Goal: Transaction & Acquisition: Purchase product/service

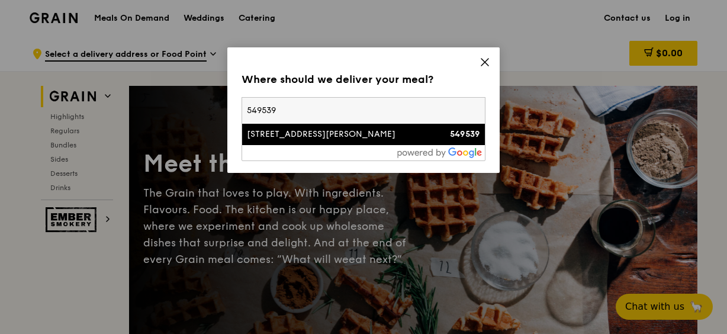
type input "549539"
click at [297, 134] on div "[STREET_ADDRESS][PERSON_NAME]" at bounding box center [334, 134] width 175 height 12
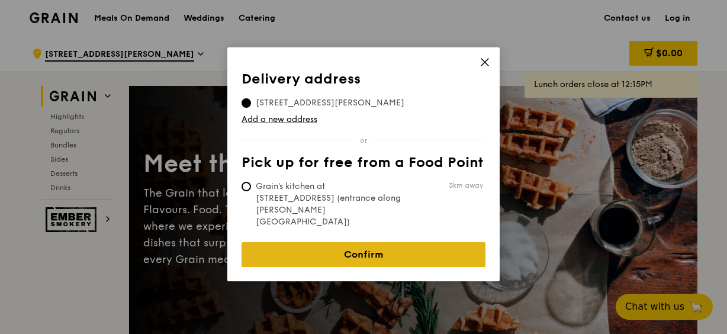
click at [319, 242] on link "Confirm" at bounding box center [363, 254] width 244 height 25
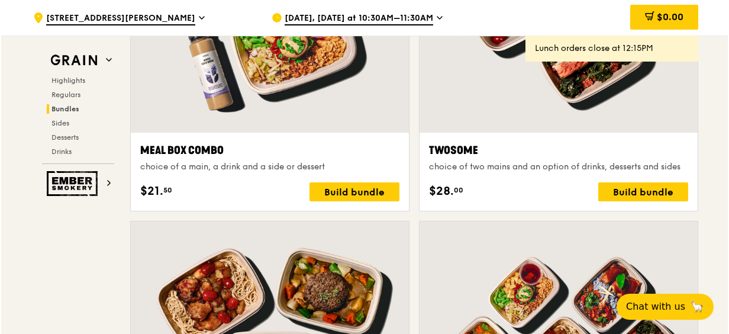
scroll to position [1894, 0]
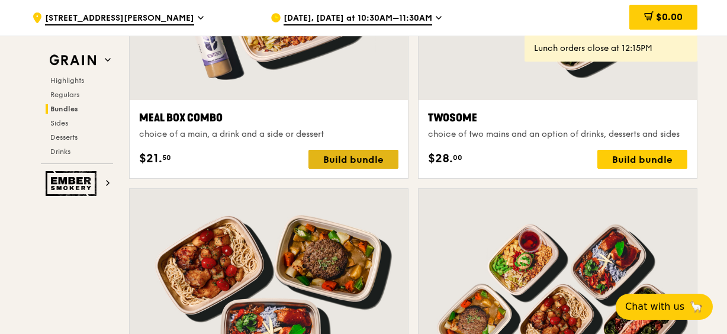
click at [340, 156] on div "Build bundle" at bounding box center [353, 159] width 90 height 19
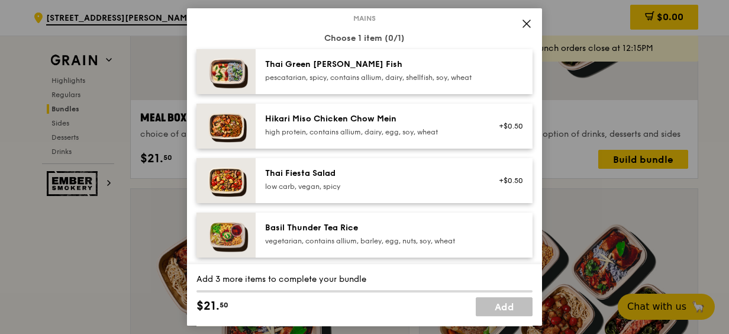
scroll to position [0, 0]
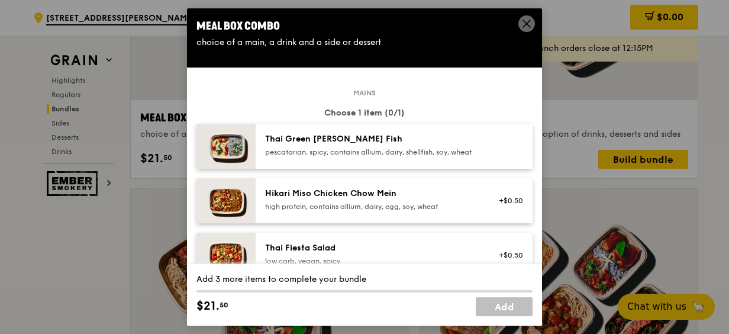
click at [315, 141] on div "Thai Green [PERSON_NAME] Fish" at bounding box center [371, 139] width 212 height 12
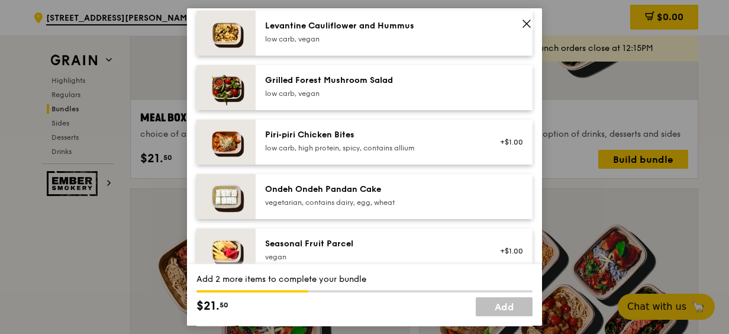
scroll to position [710, 0]
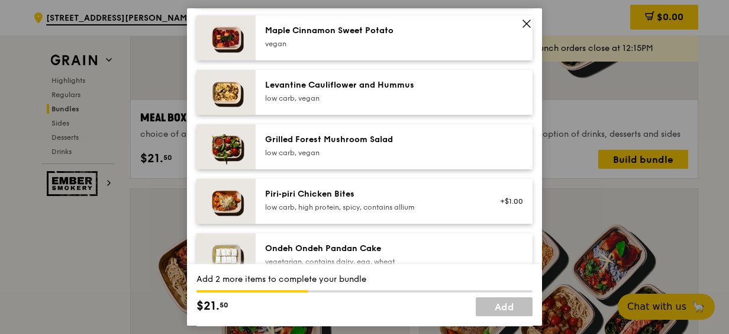
click at [337, 103] on div "low carb, vegan" at bounding box center [371, 98] width 212 height 9
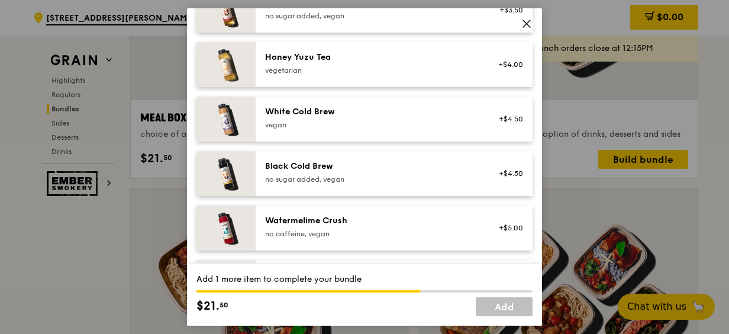
scroll to position [1510, 0]
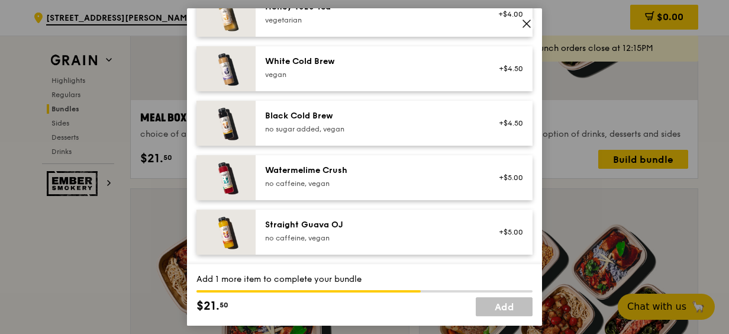
click at [337, 68] on div "White Cold Brew [GEOGRAPHIC_DATA]" at bounding box center [371, 68] width 212 height 24
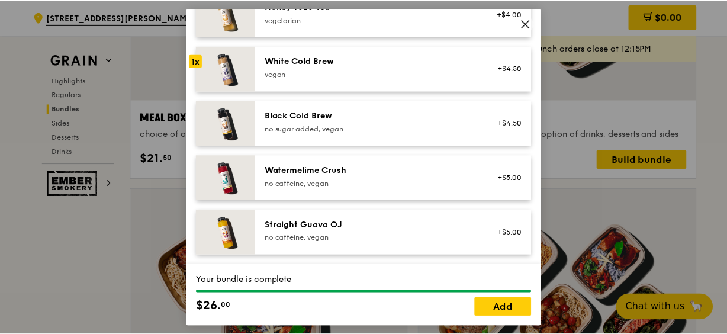
scroll to position [1392, 0]
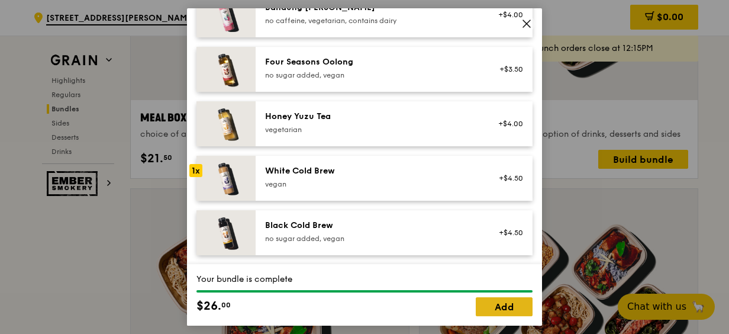
click at [505, 311] on link "Add" at bounding box center [504, 306] width 57 height 19
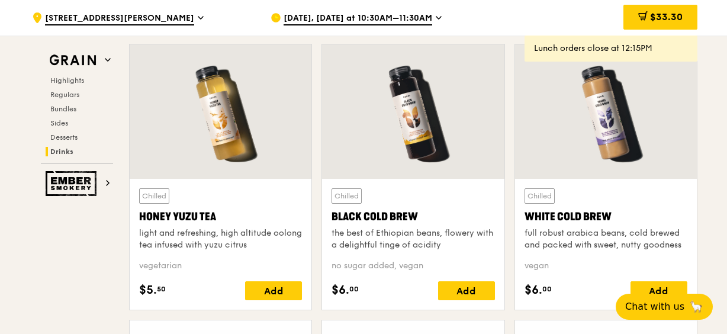
scroll to position [4439, 0]
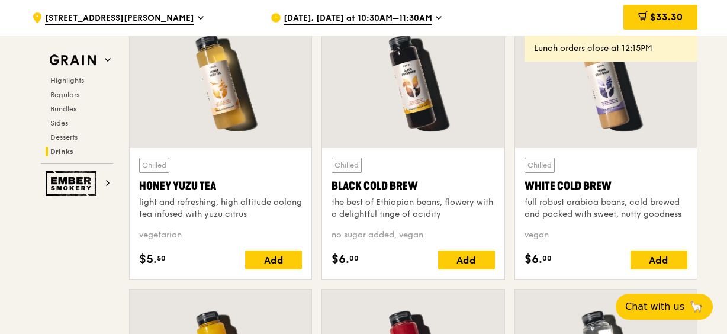
click at [620, 198] on div "full robust arabica beans, cold brewed and packed with sweet, nutty goodness" at bounding box center [605, 208] width 163 height 24
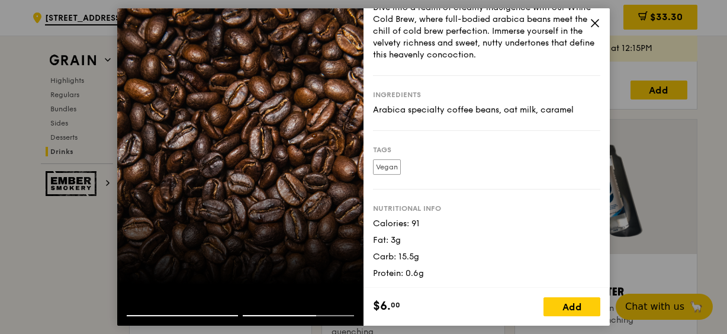
scroll to position [4616, 0]
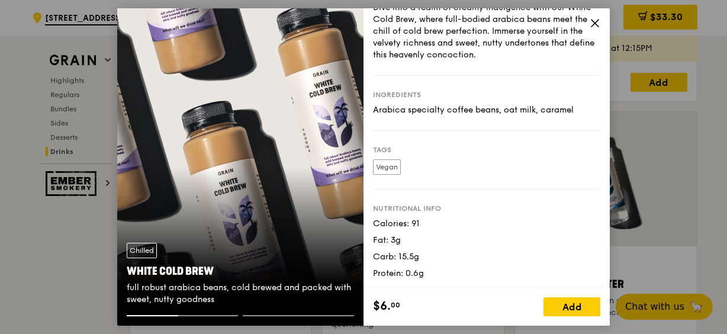
click at [595, 22] on icon at bounding box center [594, 23] width 7 height 7
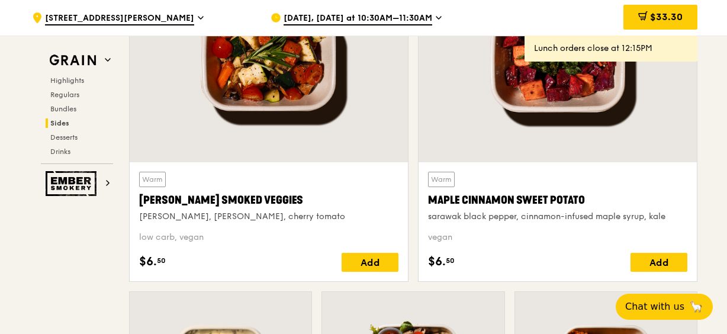
scroll to position [2486, 0]
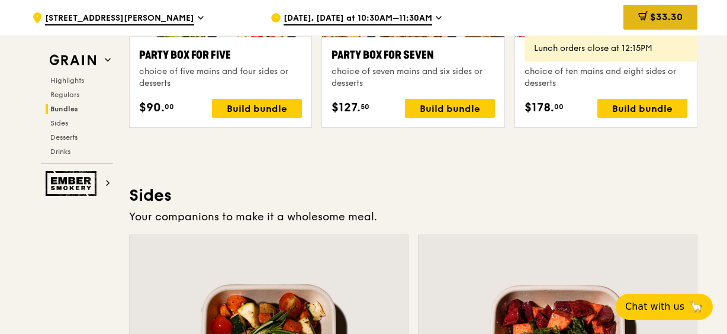
click at [670, 15] on span "$33.30" at bounding box center [666, 16] width 33 height 11
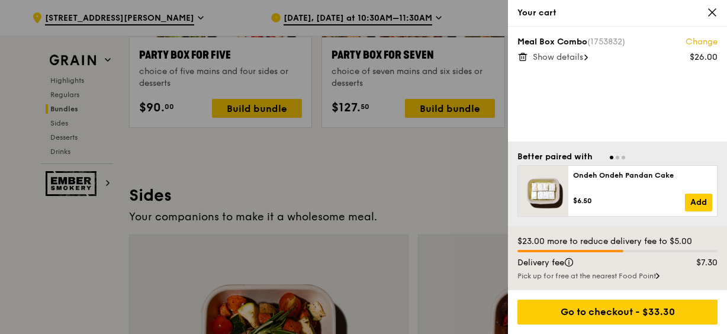
click at [570, 58] on span "Show details" at bounding box center [558, 57] width 50 height 10
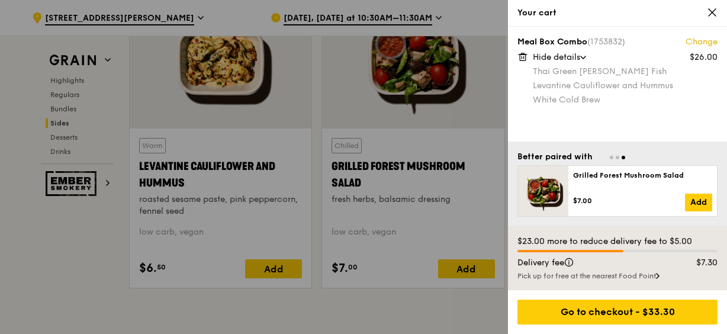
scroll to position [3196, 0]
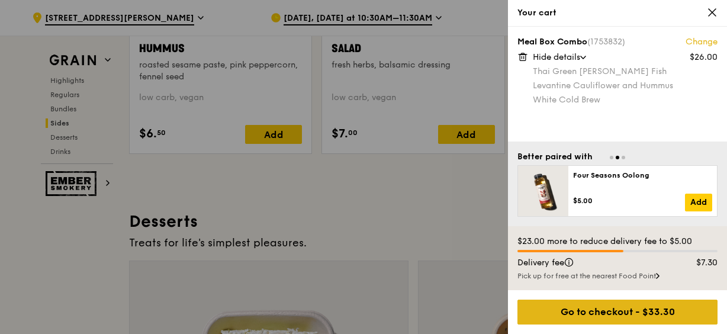
click at [646, 317] on div "Go to checkout - $33.30" at bounding box center [617, 311] width 200 height 25
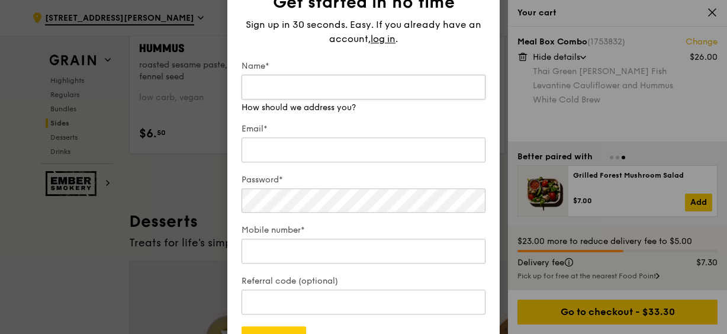
click at [290, 91] on input "Name*" at bounding box center [363, 87] width 244 height 25
type input "[PERSON_NAME]"
type input "[EMAIL_ADDRESS][DOMAIN_NAME]"
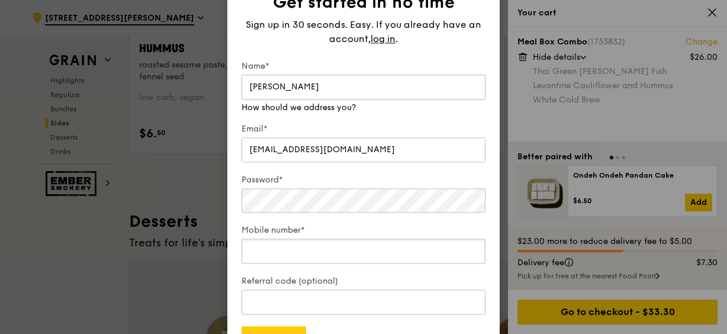
type input "90030134"
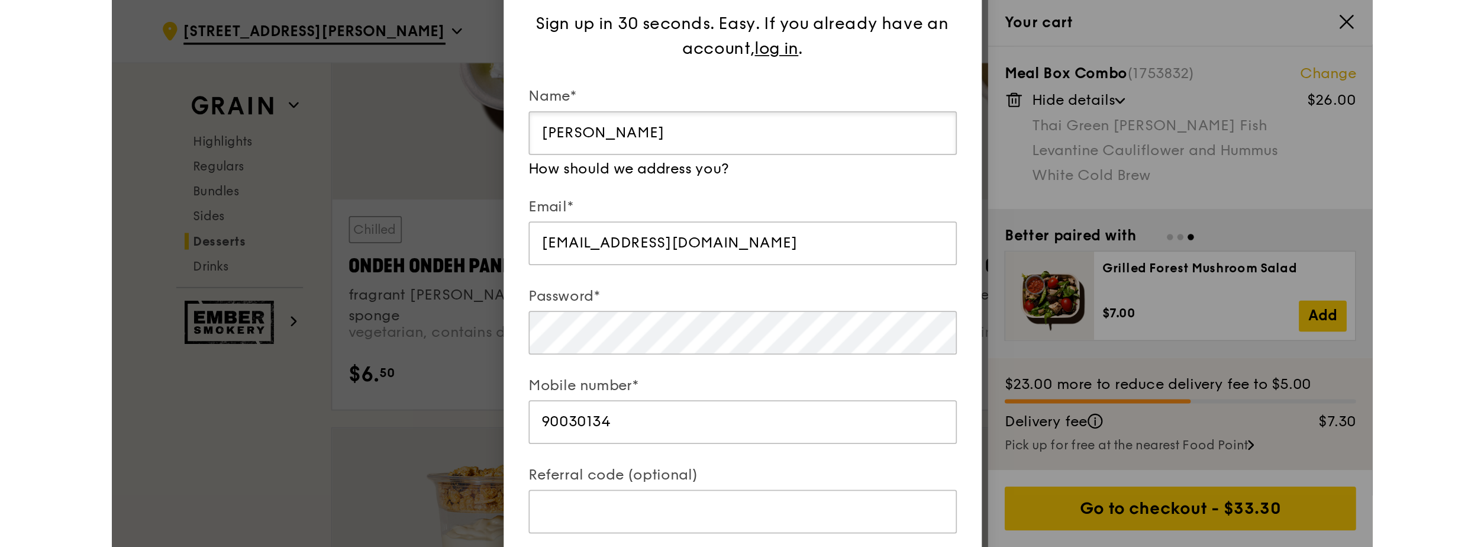
scroll to position [3554, 0]
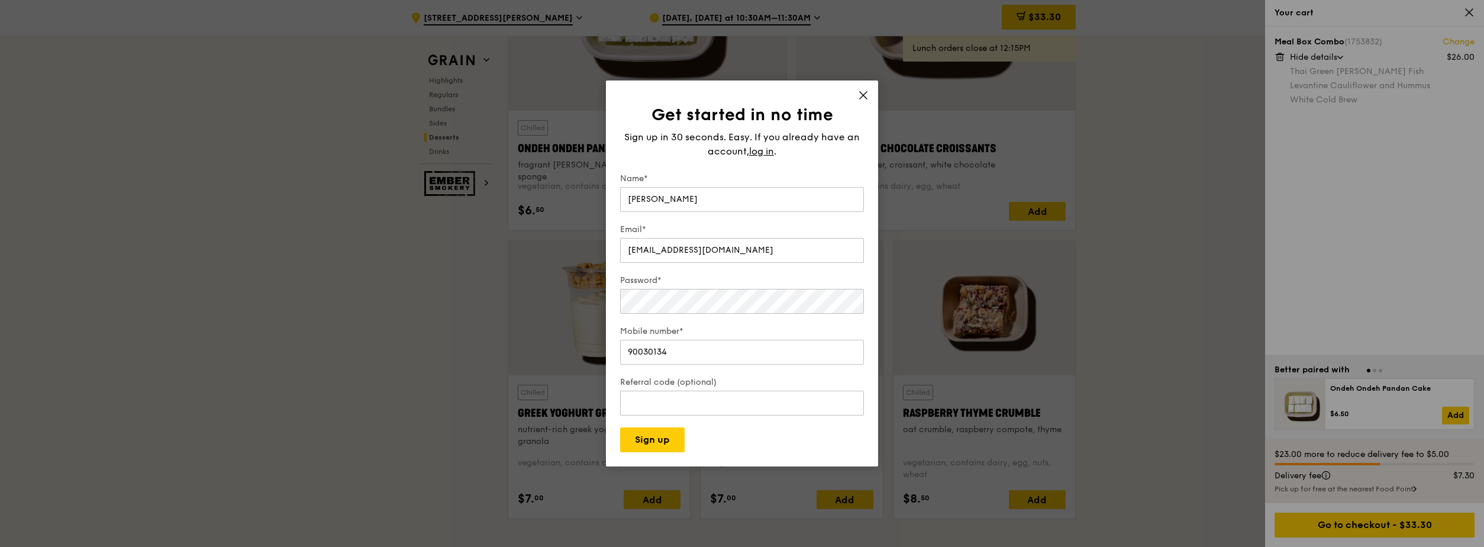
click at [726, 95] on icon at bounding box center [863, 95] width 11 height 11
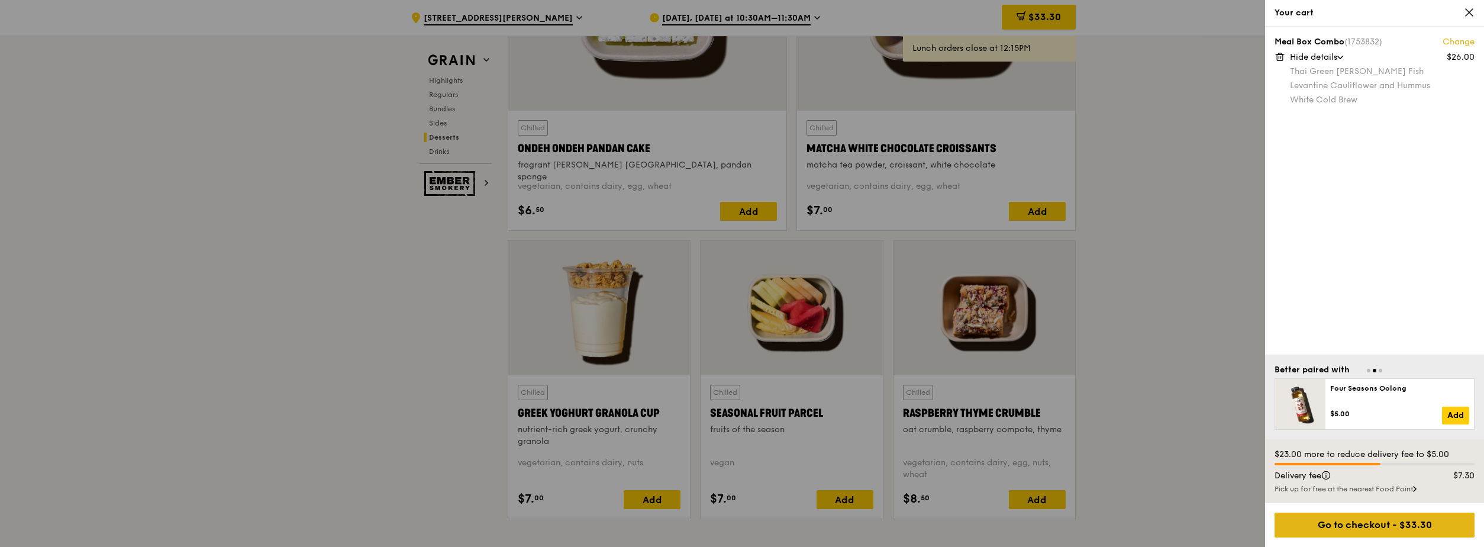
click at [726, 333] on div "Go to checkout - $33.30" at bounding box center [1375, 525] width 200 height 25
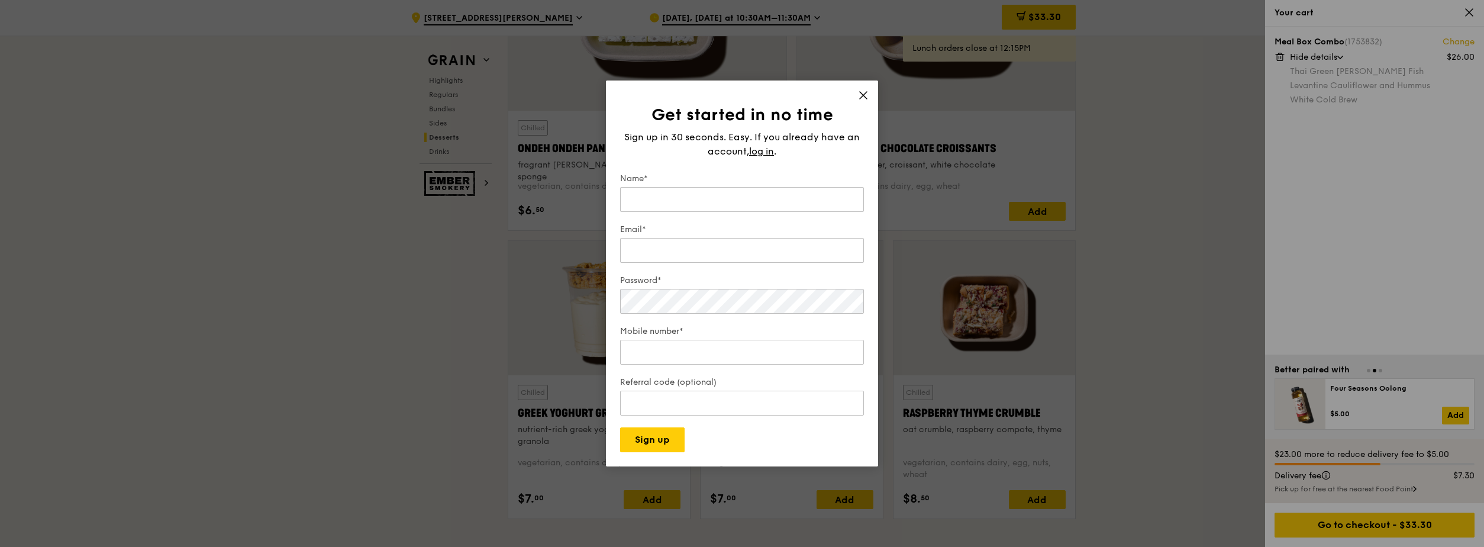
click at [726, 89] on div "Get started in no time Sign up in 30 seconds. Easy. If you already have an acco…" at bounding box center [742, 273] width 272 height 386
click at [726, 95] on icon at bounding box center [863, 95] width 11 height 11
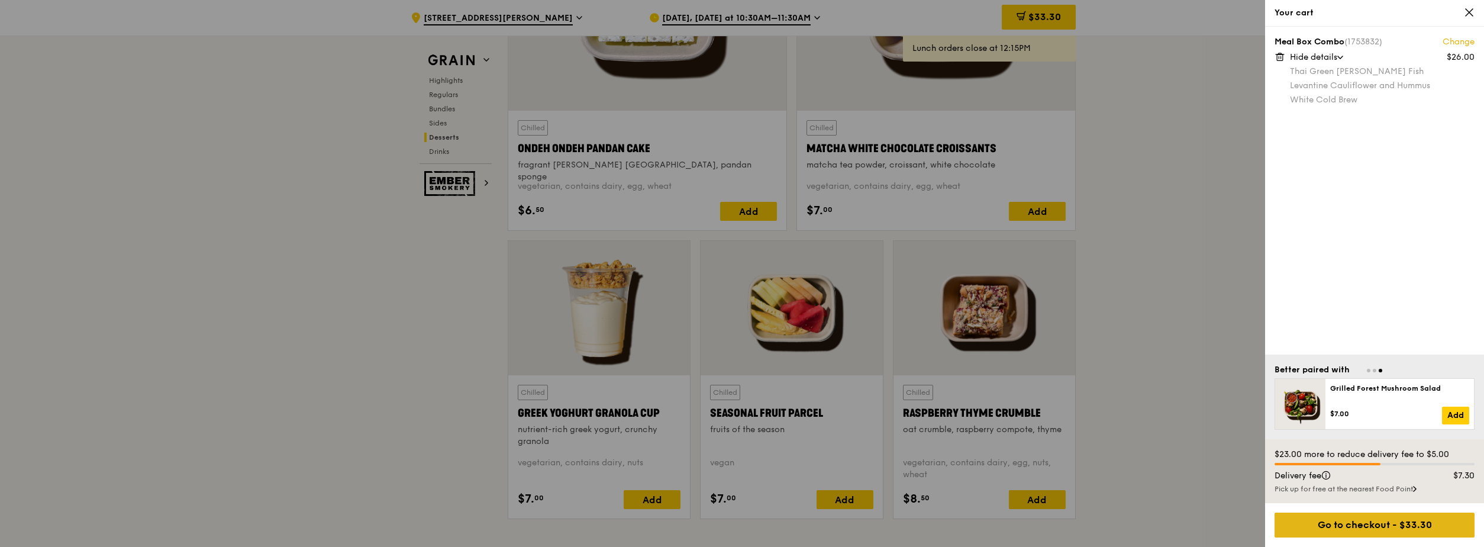
click at [726, 333] on div "Go to checkout - $33.30" at bounding box center [1375, 525] width 200 height 25
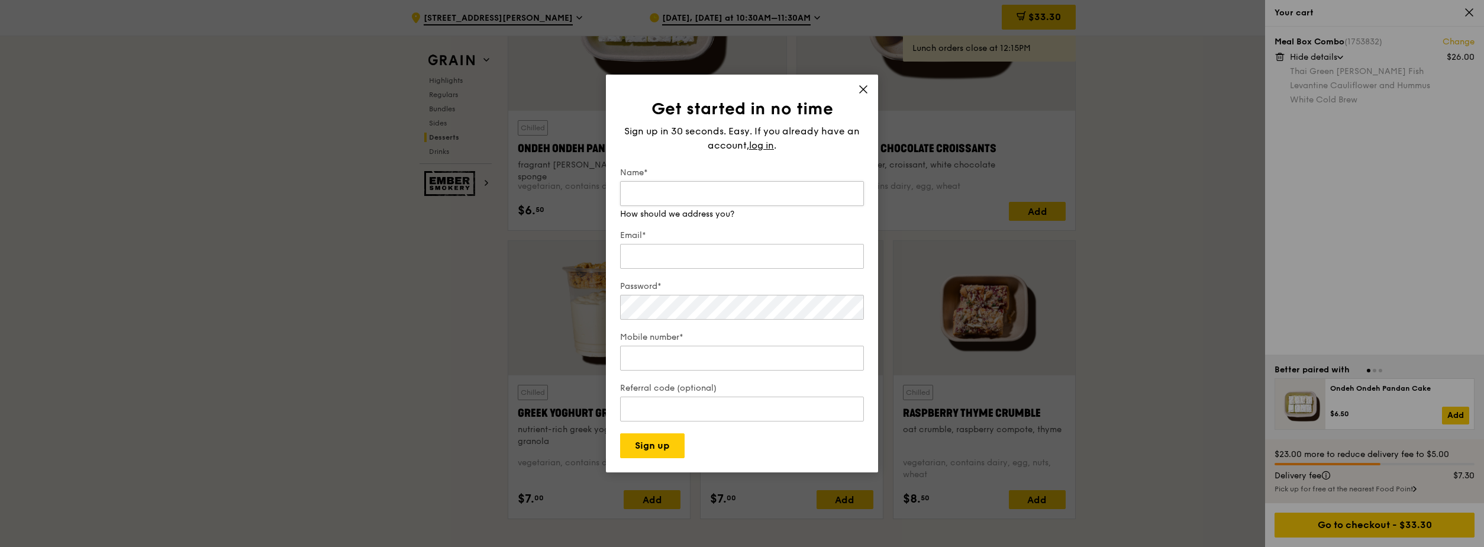
click at [726, 195] on input "Name*" at bounding box center [742, 193] width 244 height 25
type input "[PERSON_NAME]"
type input "[EMAIL_ADDRESS][DOMAIN_NAME]"
type input "90030134"
click at [726, 144] on span "log in" at bounding box center [761, 145] width 25 height 14
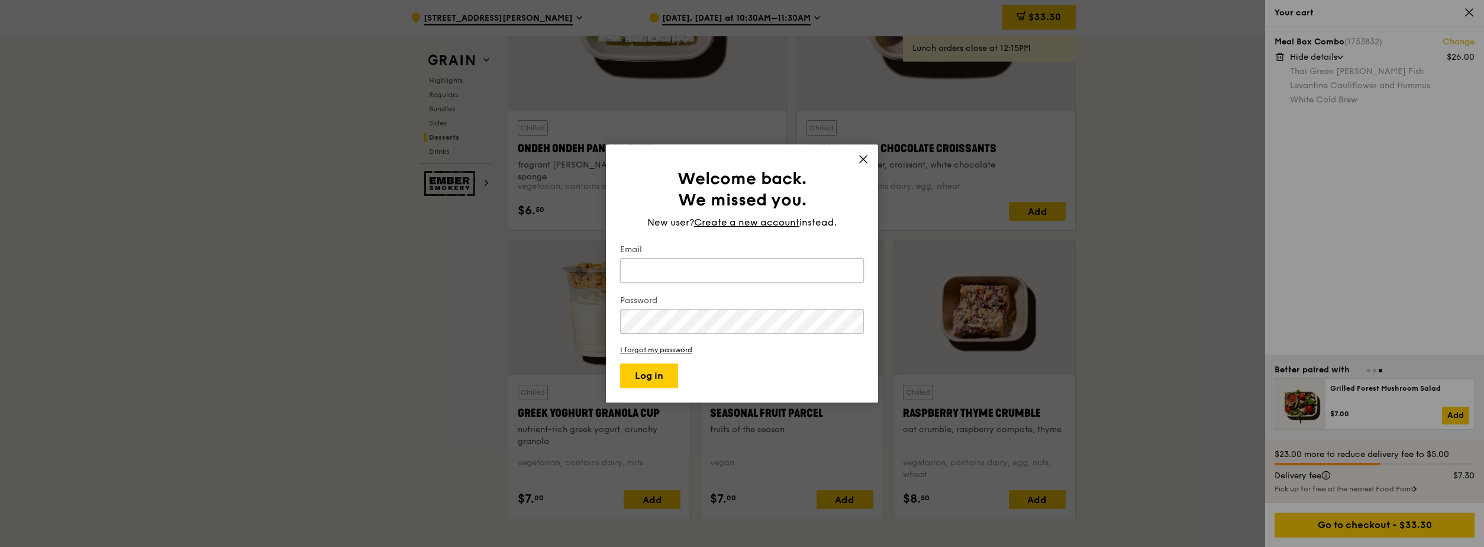
click at [717, 275] on input "Email" at bounding box center [742, 270] width 244 height 25
type input "[EMAIL_ADDRESS][DOMAIN_NAME]"
click at [661, 333] on link "I forgot my password" at bounding box center [742, 350] width 244 height 8
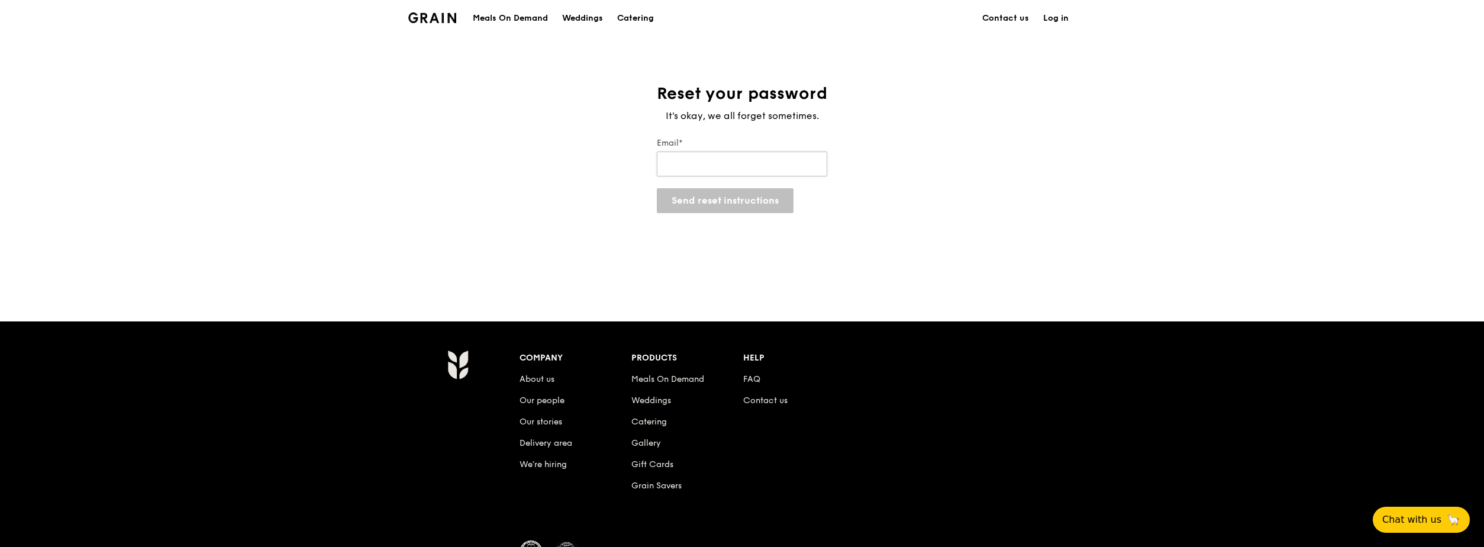
click at [675, 163] on input "Email*" at bounding box center [742, 164] width 170 height 25
type input "[EMAIL_ADDRESS][DOMAIN_NAME]"
click at [700, 202] on button "Send reset instructions" at bounding box center [725, 200] width 137 height 25
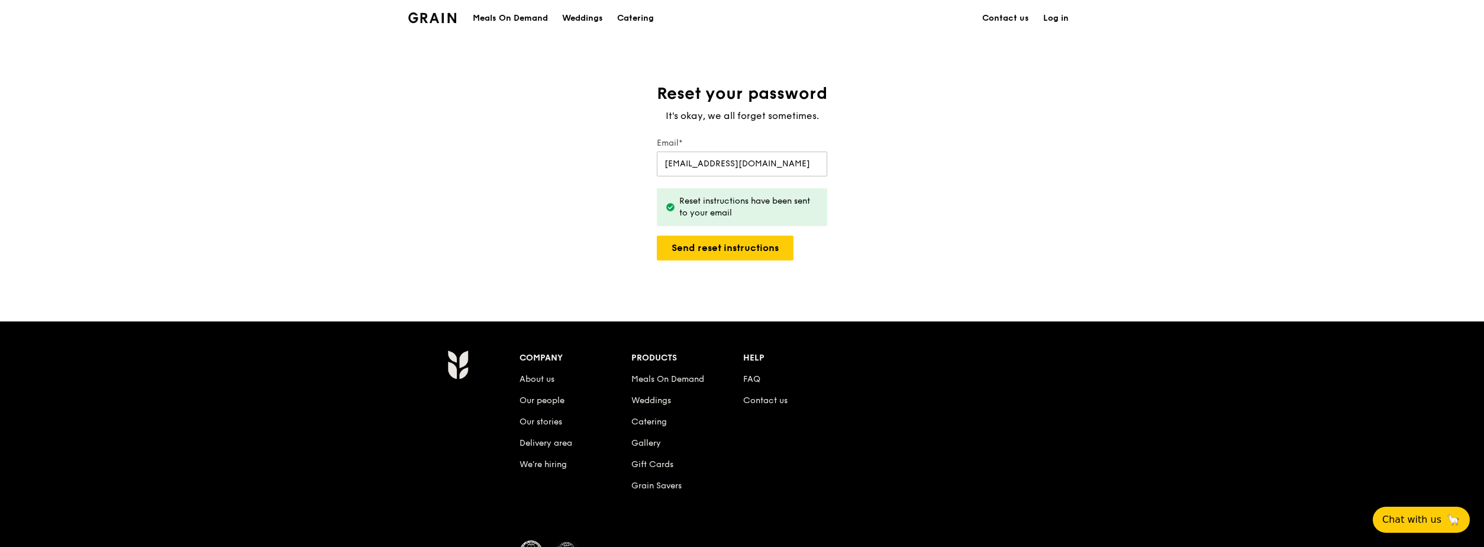
click at [726, 17] on link "Log in" at bounding box center [1056, 19] width 40 height 36
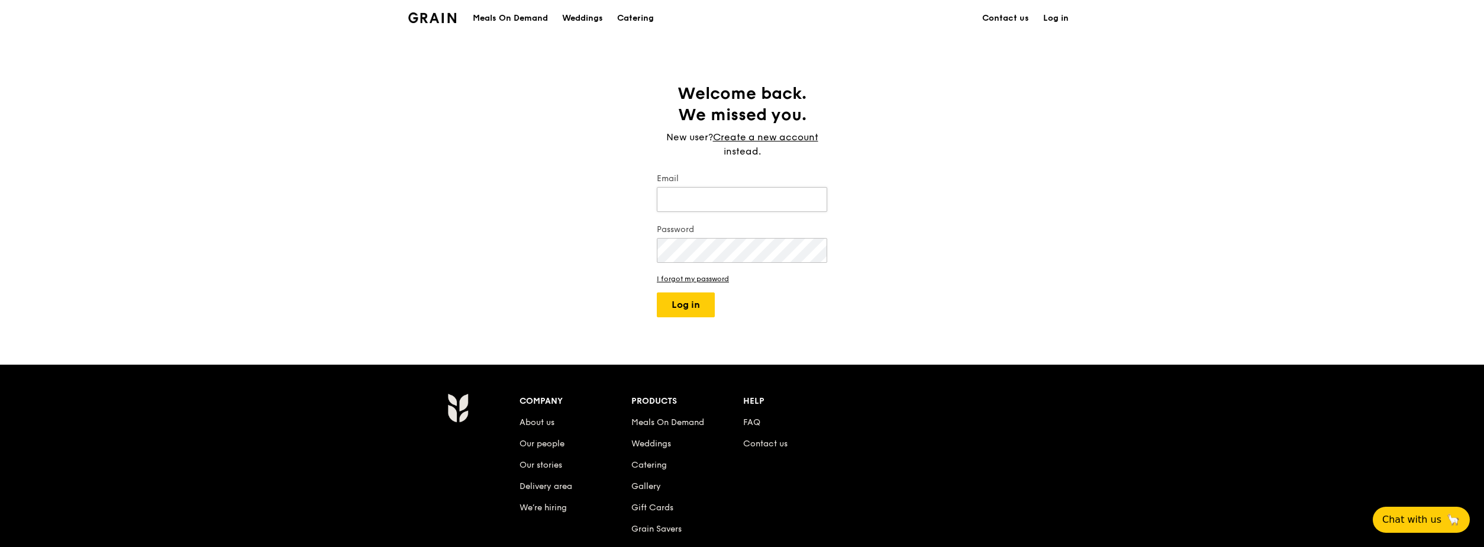
click at [693, 204] on input "Email" at bounding box center [742, 199] width 170 height 25
type input "[EMAIL_ADDRESS][DOMAIN_NAME]"
click at [700, 308] on button "Log in" at bounding box center [686, 304] width 58 height 25
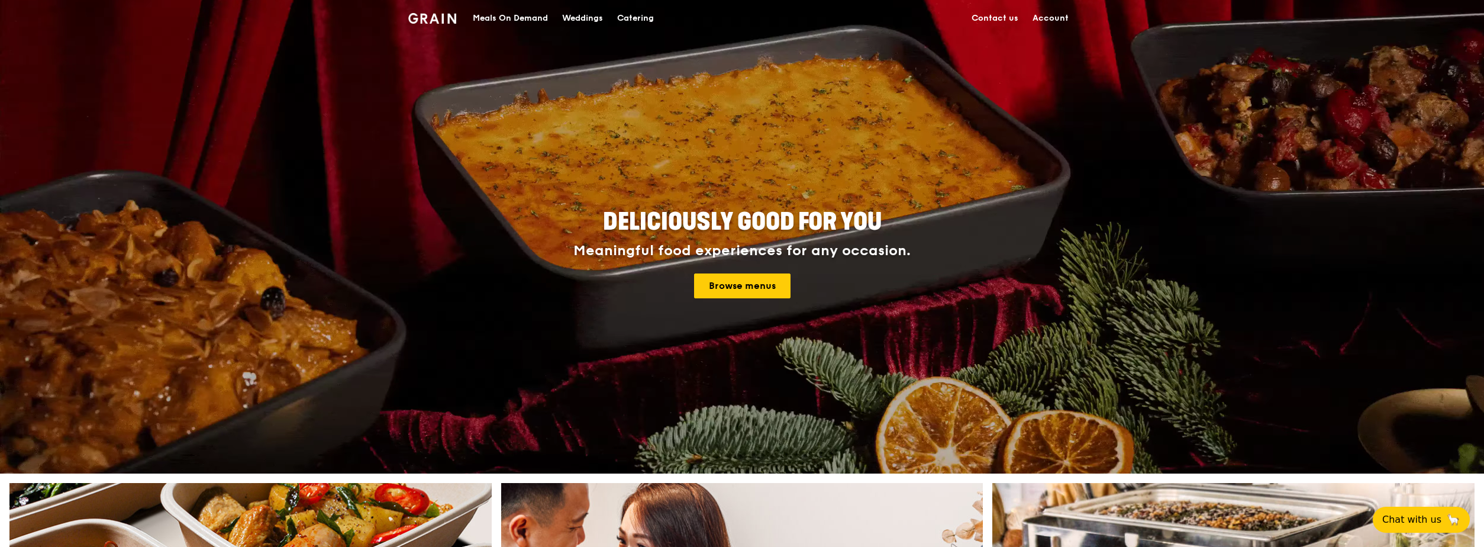
click at [495, 16] on div "Meals On Demand" at bounding box center [510, 19] width 75 height 36
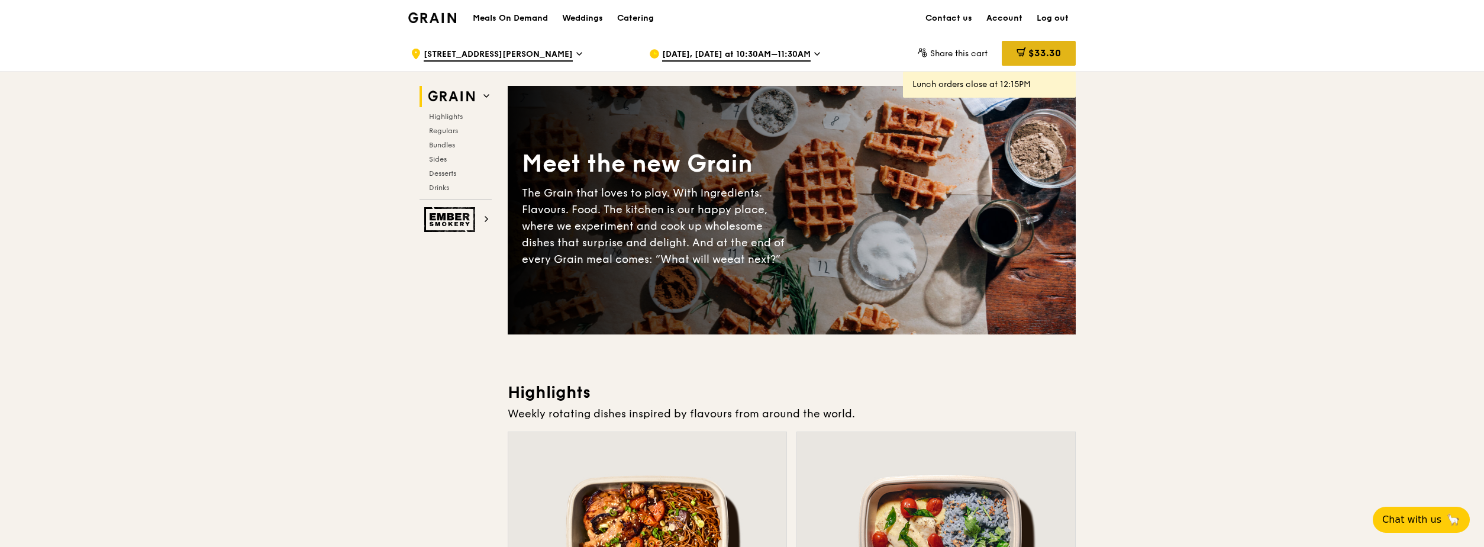
click at [726, 57] on icon at bounding box center [1021, 51] width 9 height 9
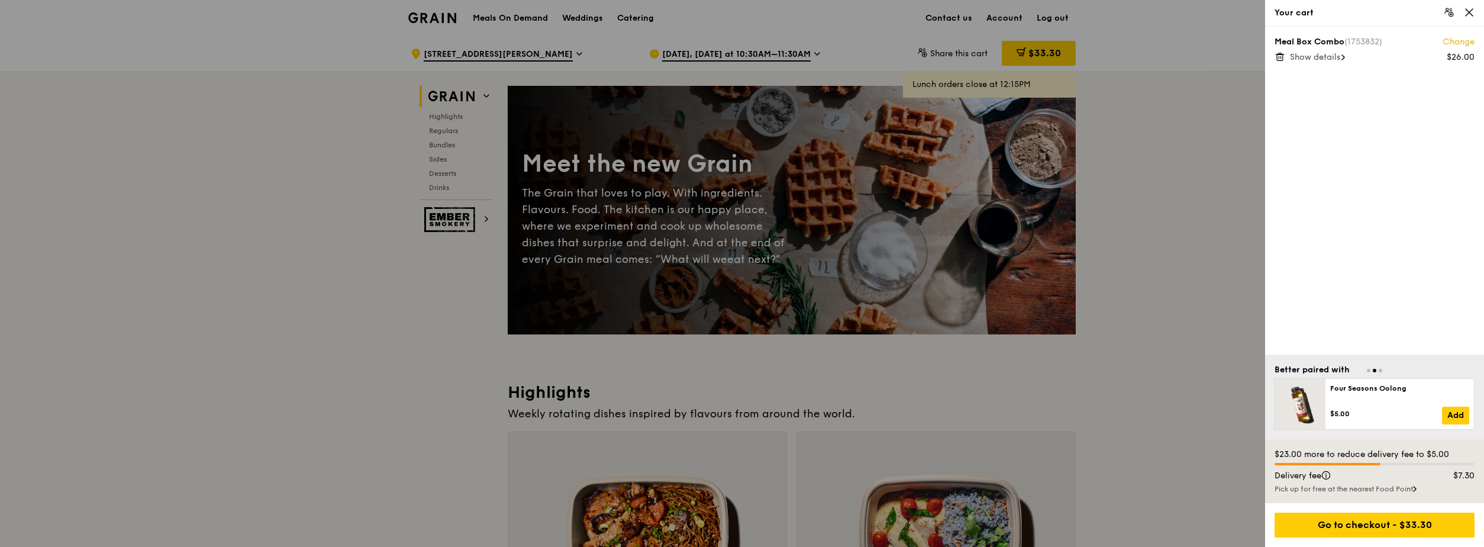
click at [726, 59] on span "Show details" at bounding box center [1315, 57] width 50 height 10
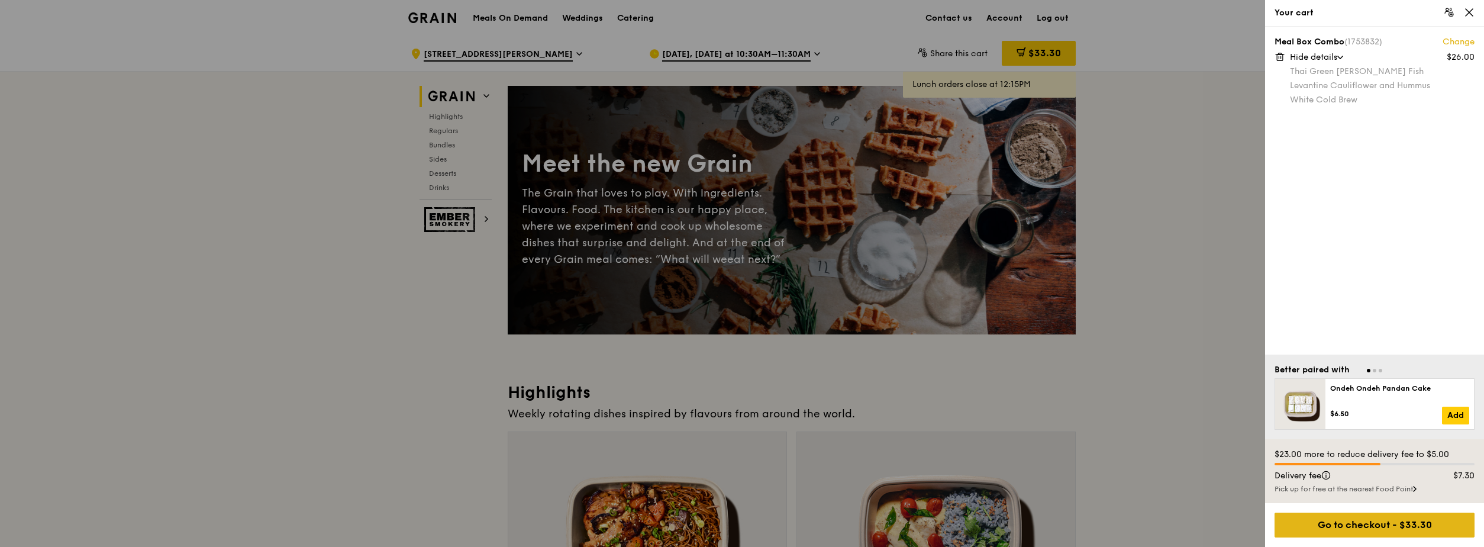
click at [726, 333] on div "Go to checkout - $33.30" at bounding box center [1375, 525] width 200 height 25
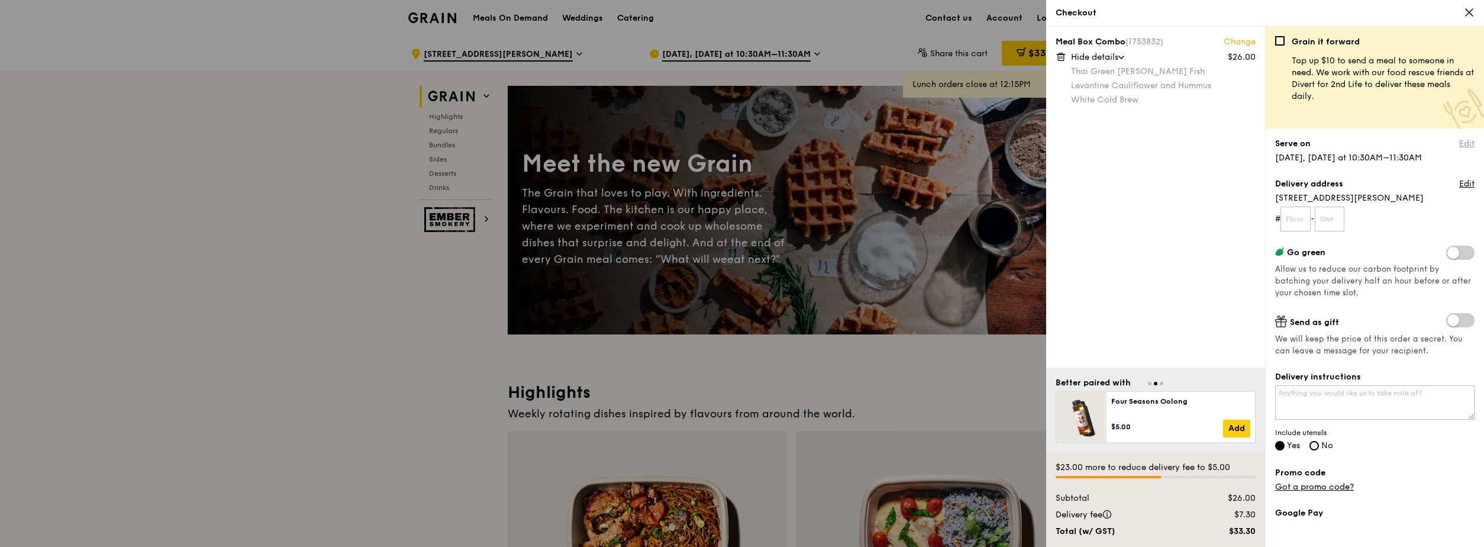
click at [726, 144] on link "Edit" at bounding box center [1466, 144] width 15 height 12
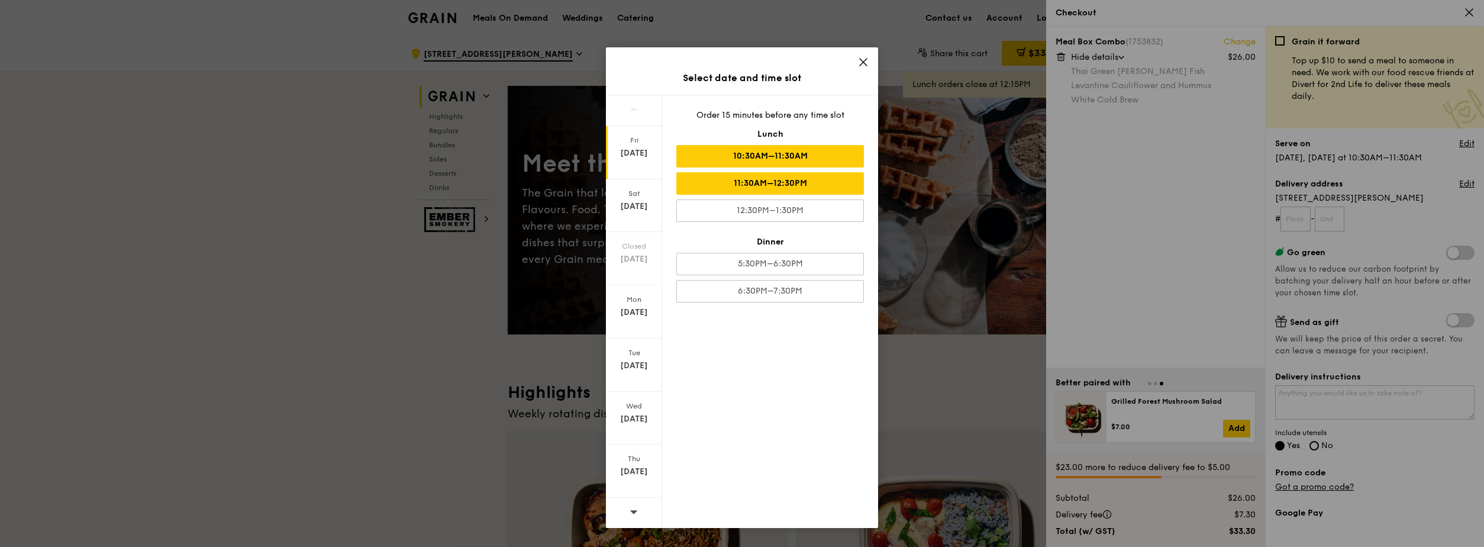
click at [726, 179] on div "11:30AM–12:30PM" at bounding box center [770, 183] width 188 height 22
click at [726, 151] on div "10:30AM–11:30AM" at bounding box center [770, 156] width 188 height 22
click at [626, 149] on div "[DATE]" at bounding box center [634, 153] width 53 height 12
click at [726, 175] on div "11:30AM–12:30PM" at bounding box center [770, 183] width 188 height 22
click at [726, 65] on icon at bounding box center [863, 62] width 11 height 11
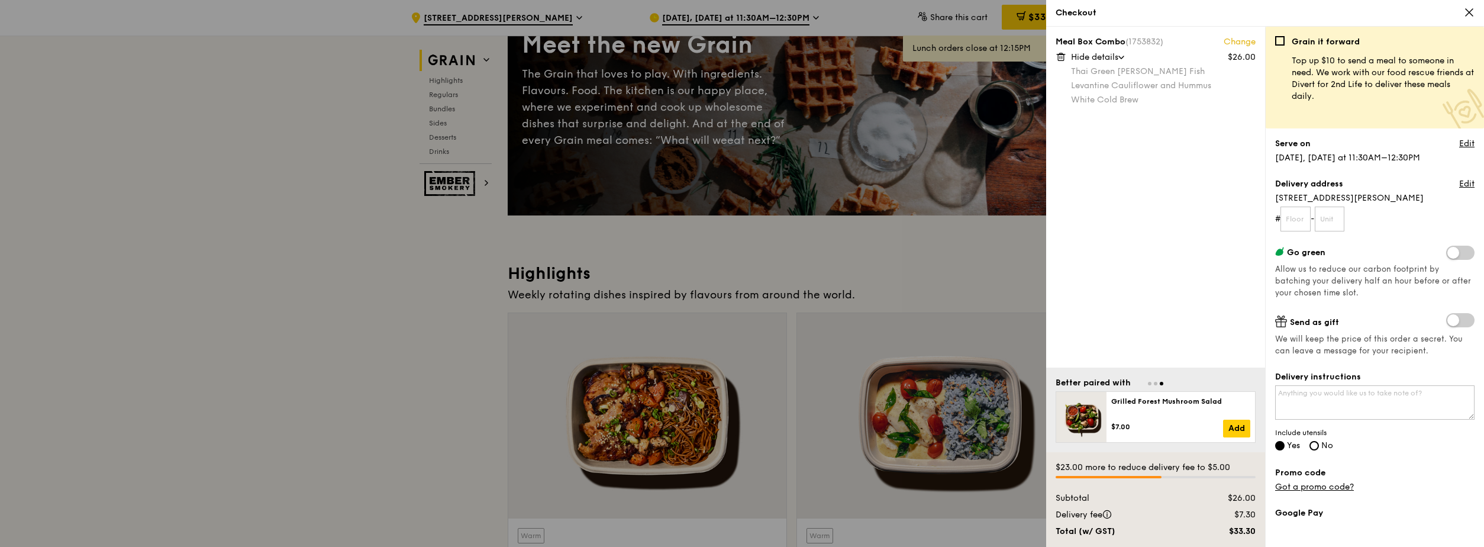
click at [726, 254] on span at bounding box center [1460, 253] width 28 height 14
click at [726, 254] on input "checkbox" at bounding box center [1449, 254] width 0 height 0
click at [726, 254] on span at bounding box center [1460, 253] width 28 height 14
click at [726, 254] on input "checkbox" at bounding box center [1449, 254] width 0 height 0
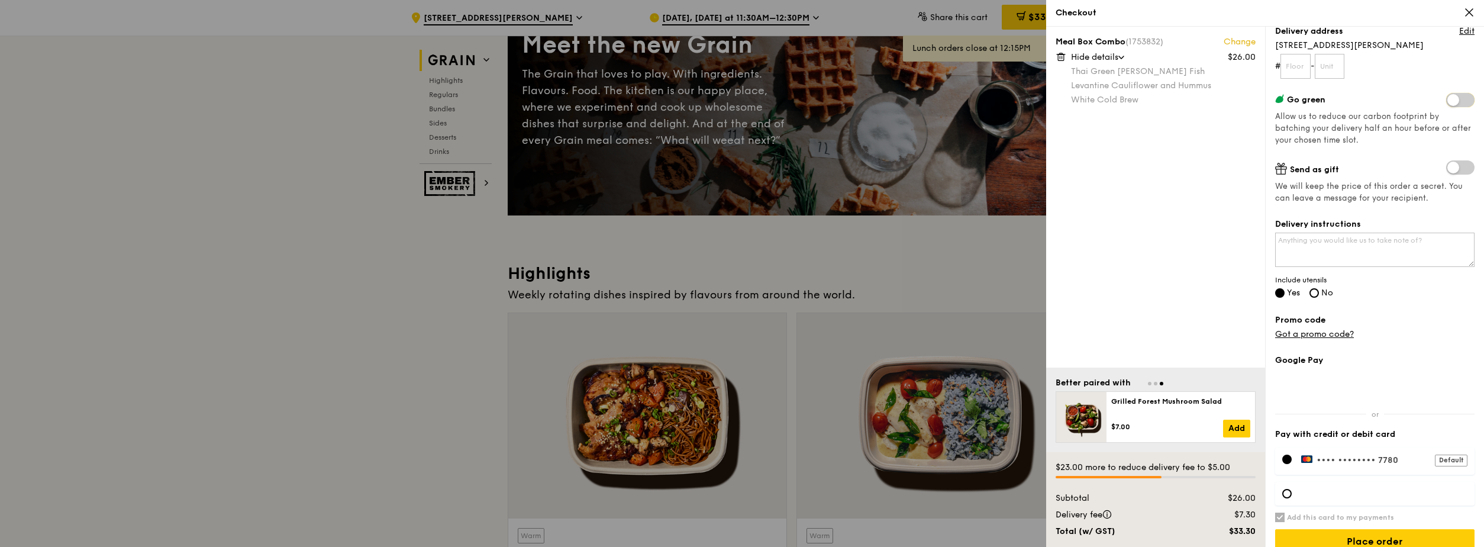
scroll to position [169, 0]
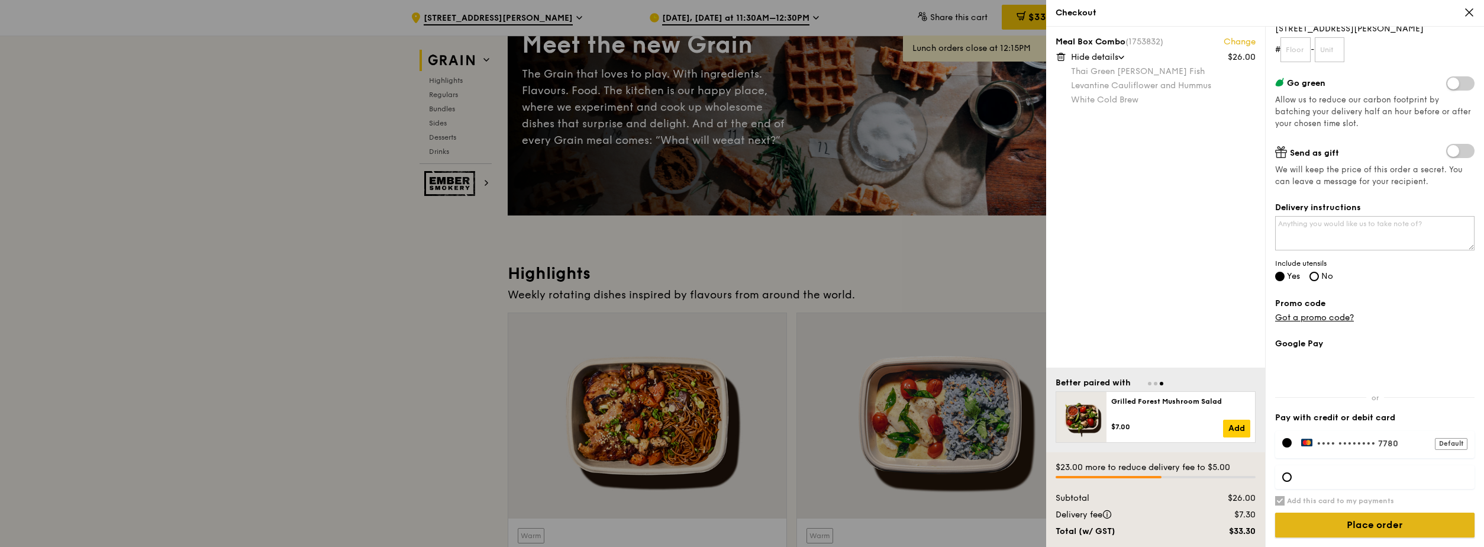
click at [726, 333] on input "Place order" at bounding box center [1374, 525] width 199 height 25
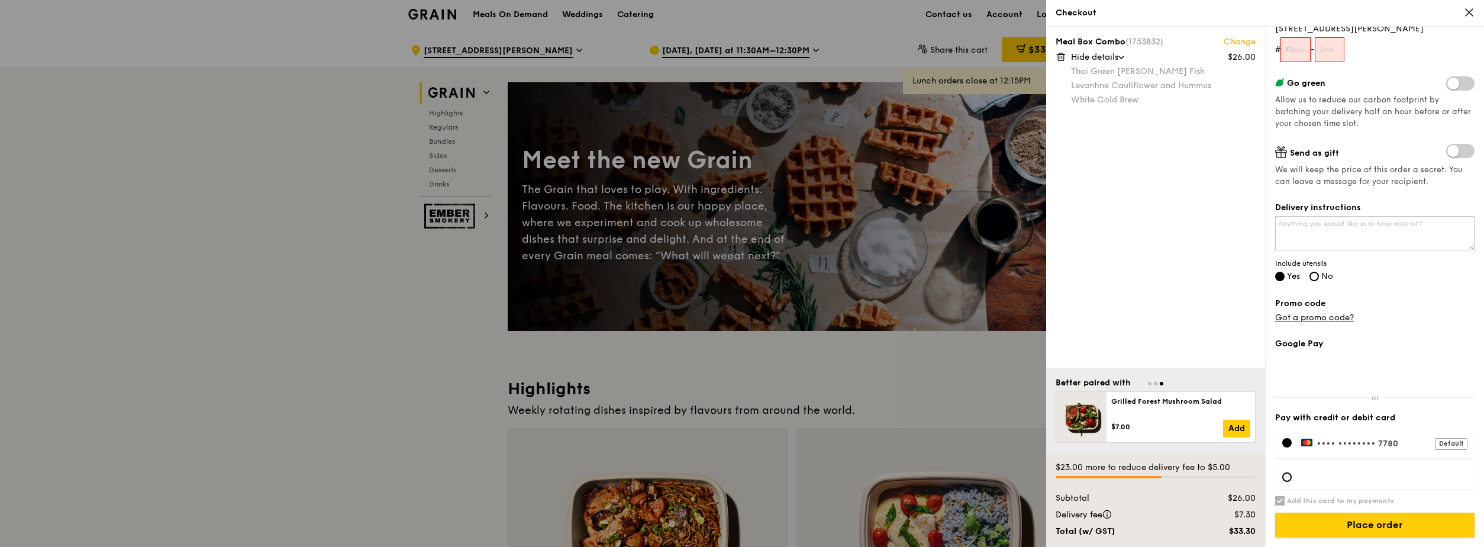
scroll to position [0, 0]
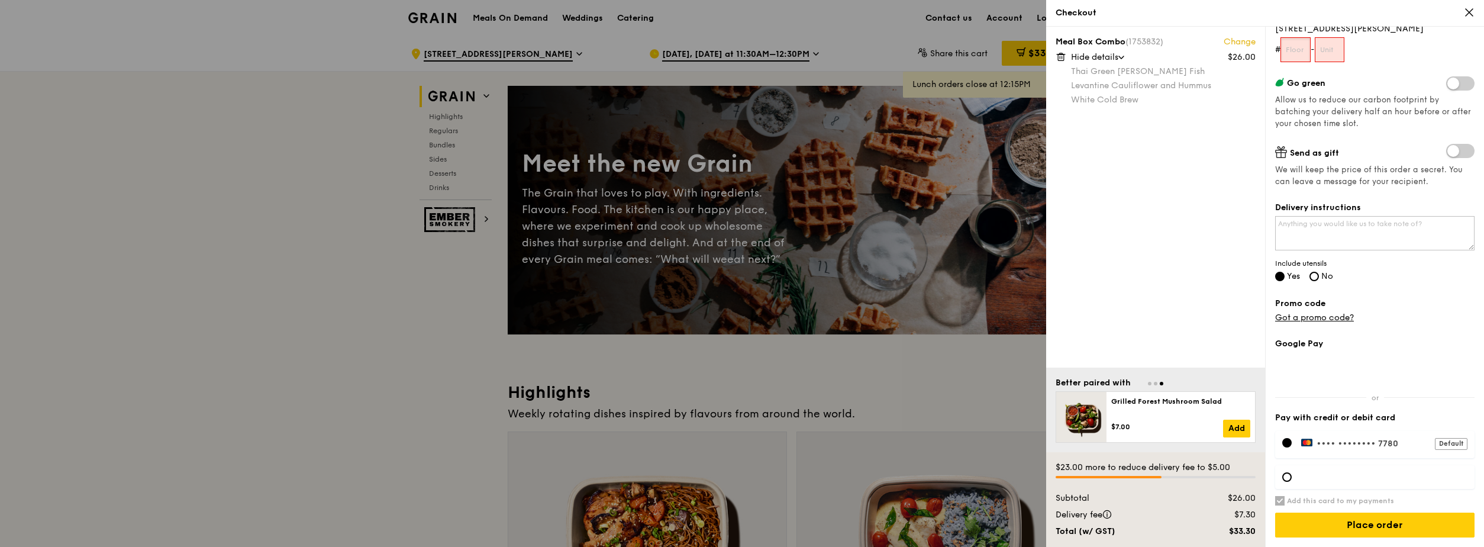
click at [726, 48] on input "text" at bounding box center [1296, 49] width 30 height 25
type input "00"
click at [726, 55] on form "# 00 -" at bounding box center [1374, 49] width 199 height 25
copy form "-"
click at [726, 50] on input "text" at bounding box center [1330, 49] width 30 height 25
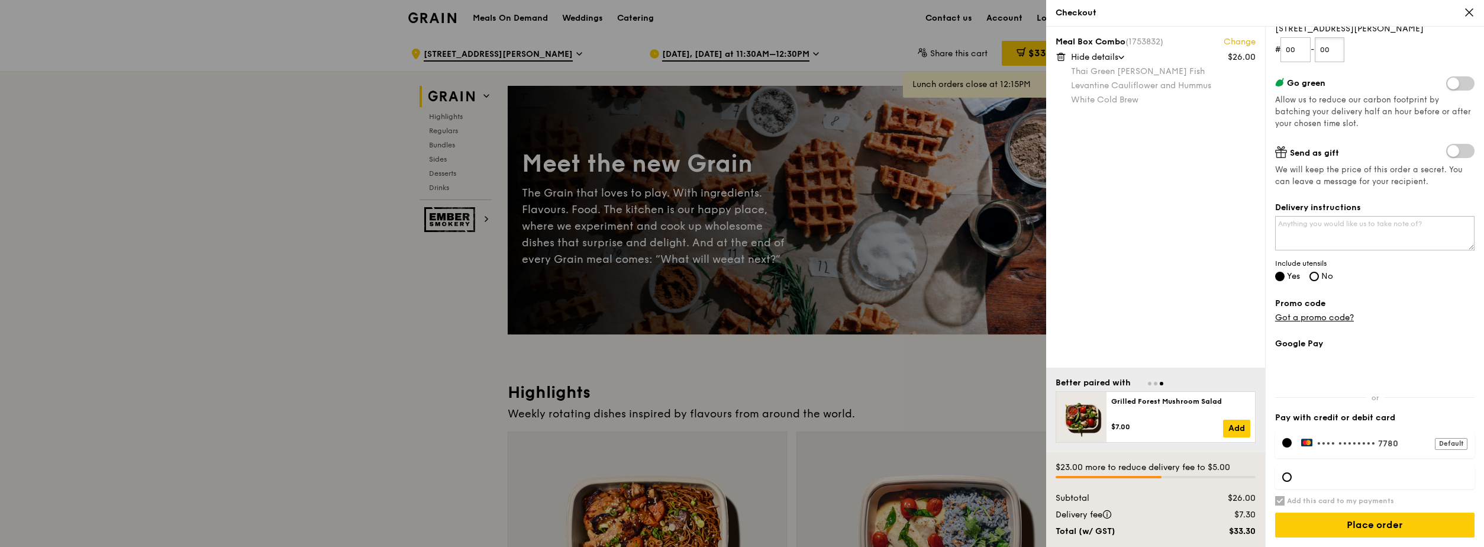
type input "00"
click at [726, 72] on div "Grain it forward Top up $10 to send a meal to someone in need. We work with our…" at bounding box center [1374, 122] width 199 height 511
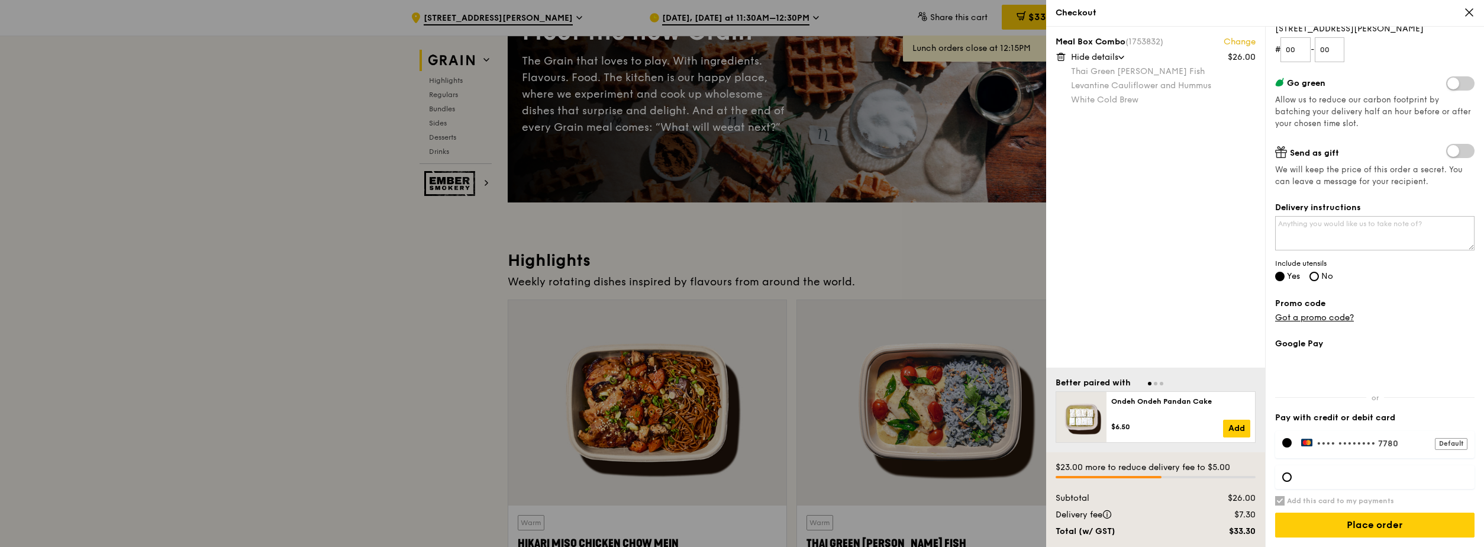
scroll to position [296, 0]
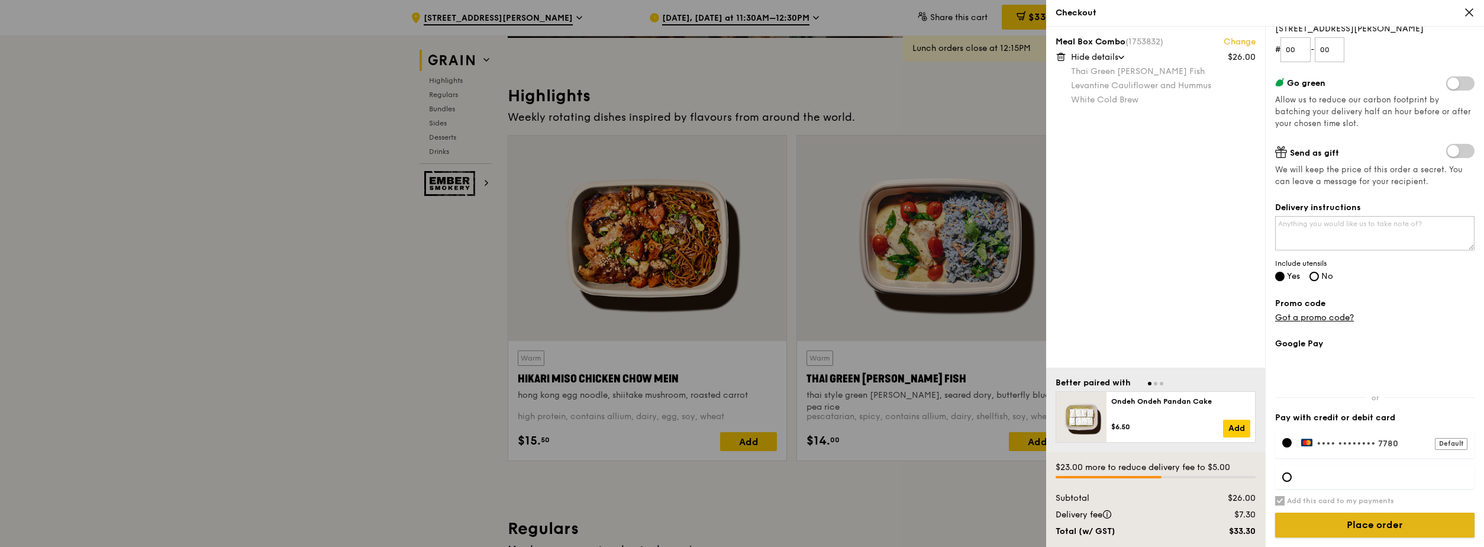
click at [726, 333] on input "Place order" at bounding box center [1374, 525] width 199 height 25
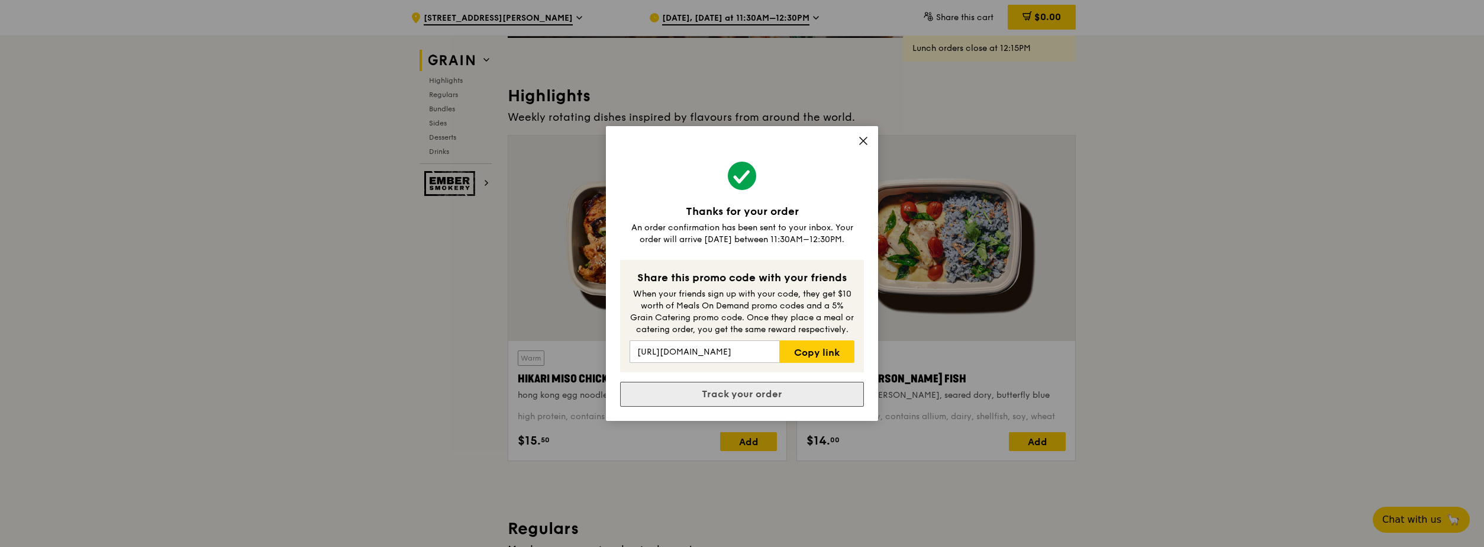
click at [726, 333] on link "Track your order" at bounding box center [742, 394] width 244 height 25
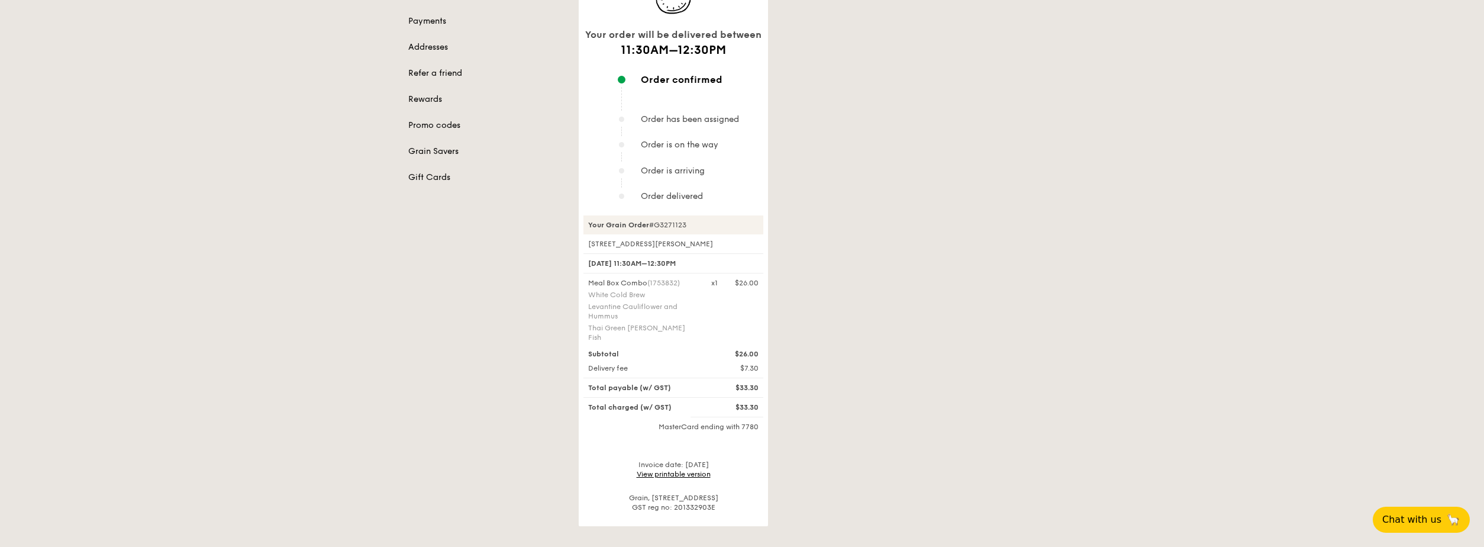
scroll to position [178, 0]
